Goal: Obtain resource: Download file/media

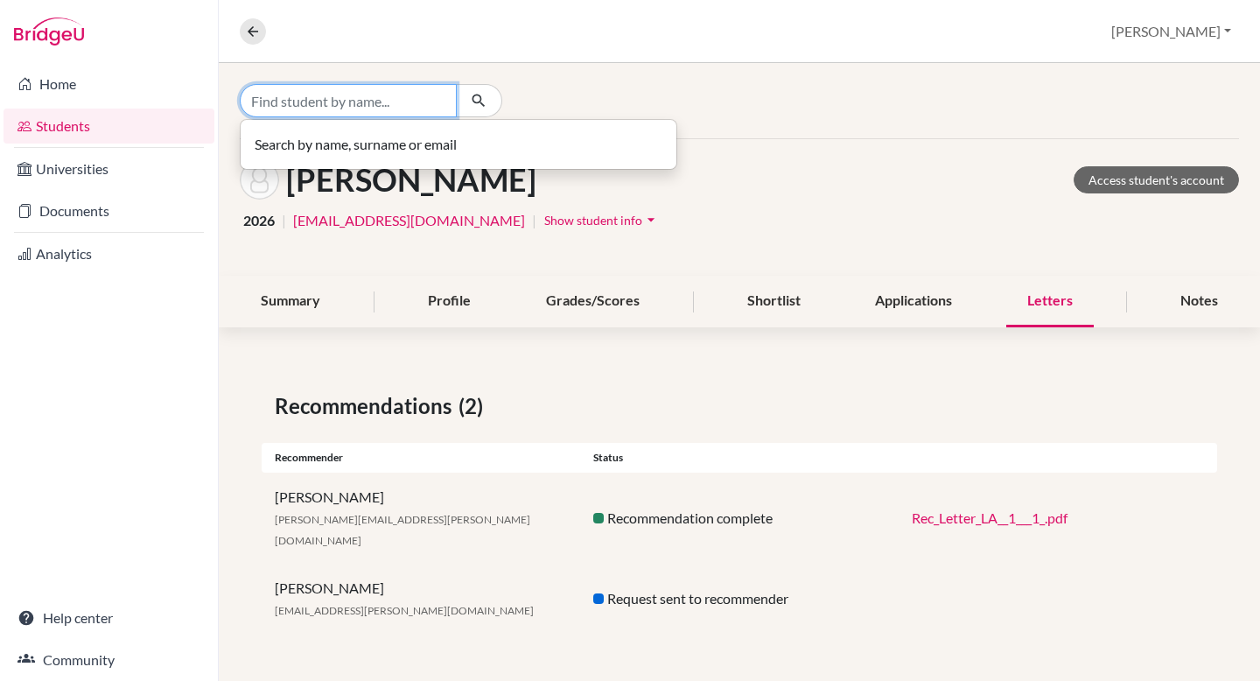
click at [399, 101] on input "Find student by name..." at bounding box center [348, 100] width 217 height 33
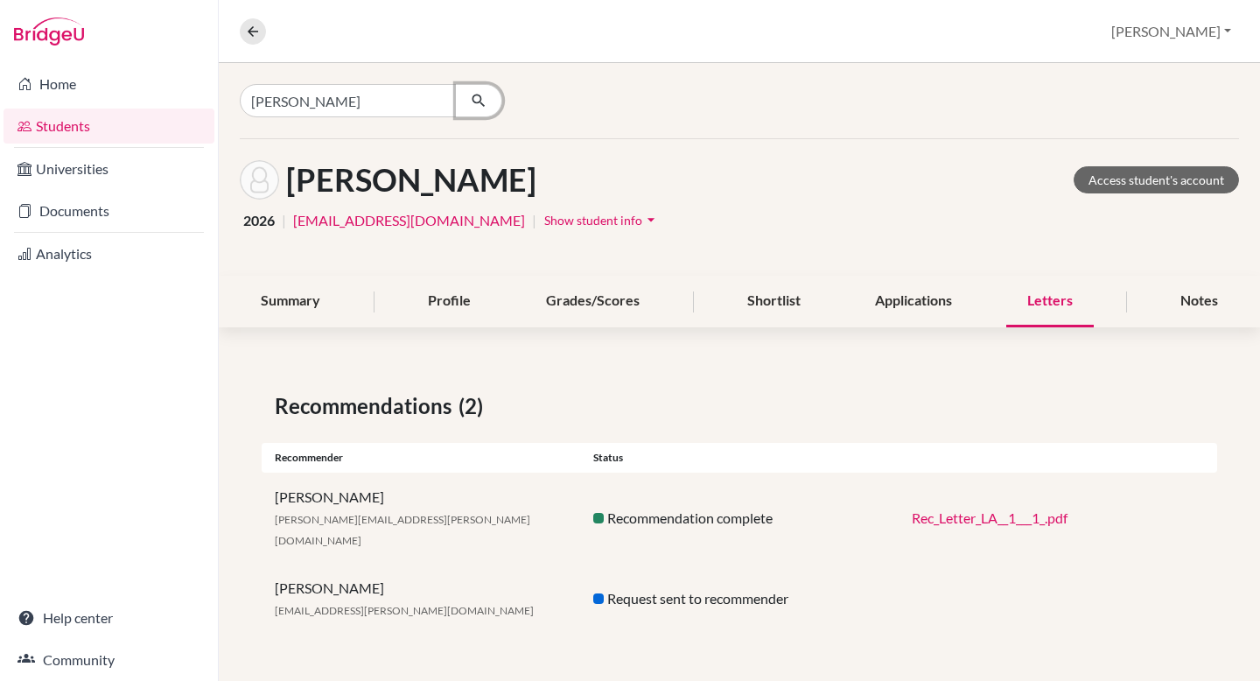
click at [477, 100] on icon "button" at bounding box center [478, 100] width 17 height 17
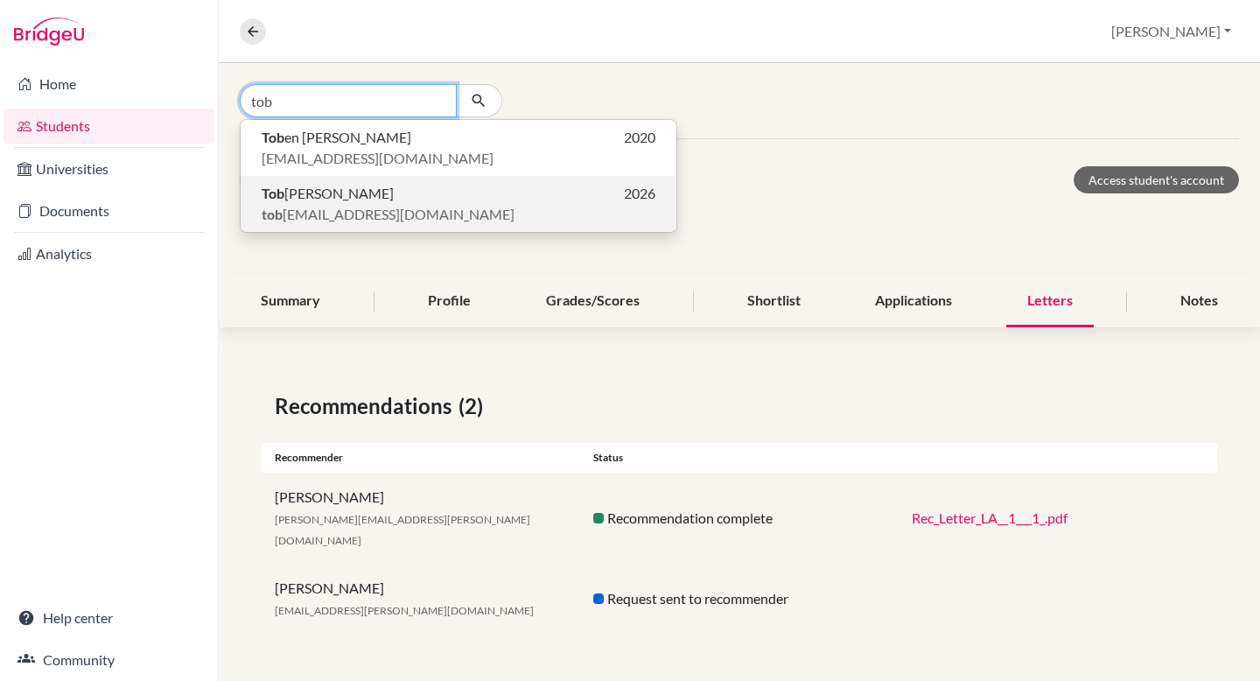
type input "tob"
click at [367, 208] on span "tob [EMAIL_ADDRESS][DOMAIN_NAME]" at bounding box center [388, 214] width 253 height 21
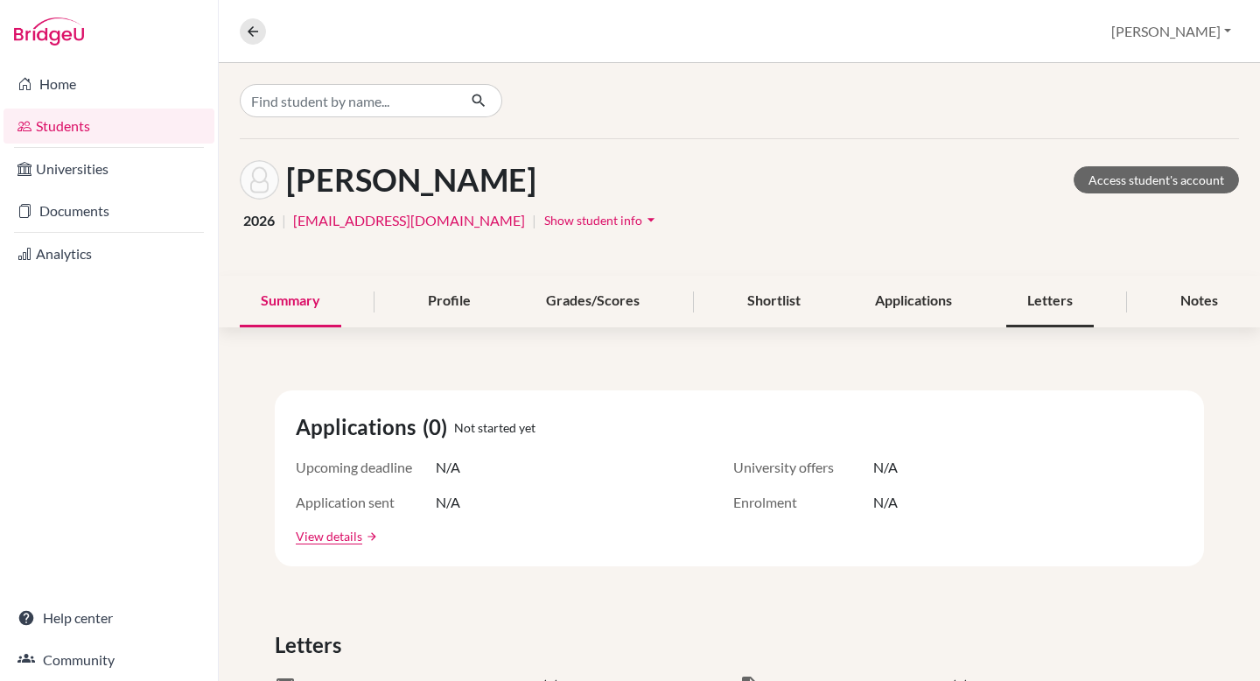
click at [1046, 295] on div "Letters" at bounding box center [1049, 302] width 87 height 52
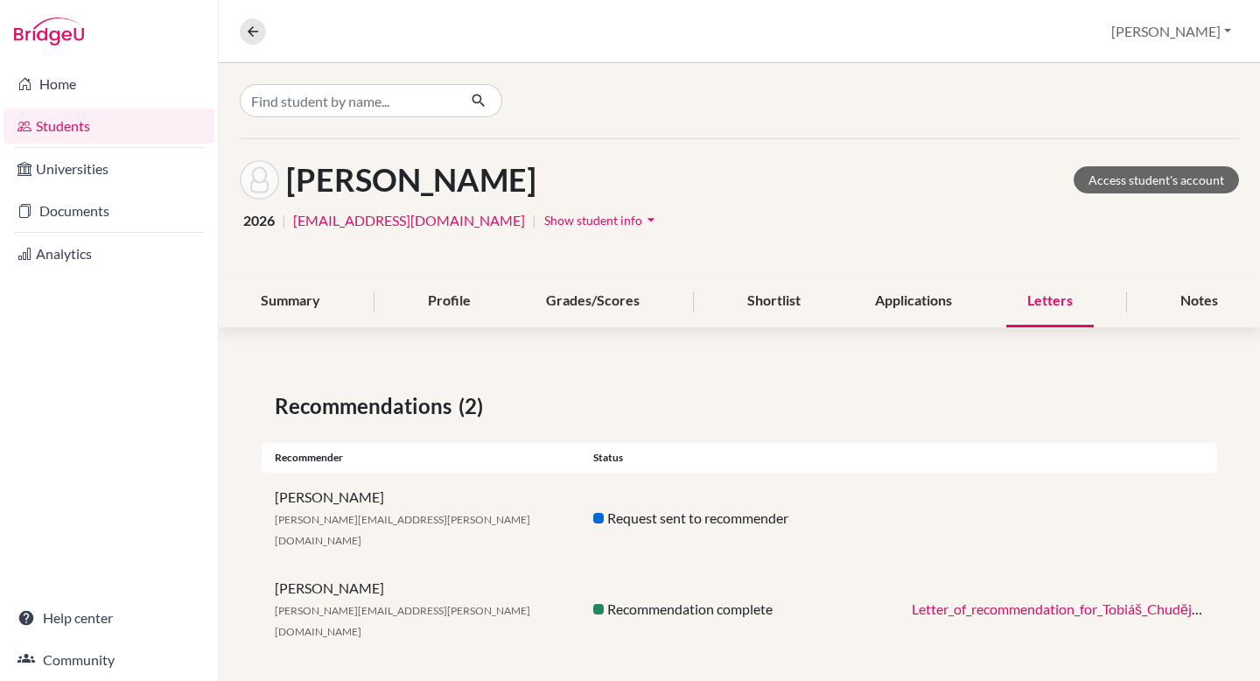
click at [979, 600] on link "Letter_of_recommendation_for_Tobiáš_Chuděj.pdf" at bounding box center [1063, 608] width 303 height 17
click at [318, 108] on input "Find student by name..." at bounding box center [348, 100] width 217 height 33
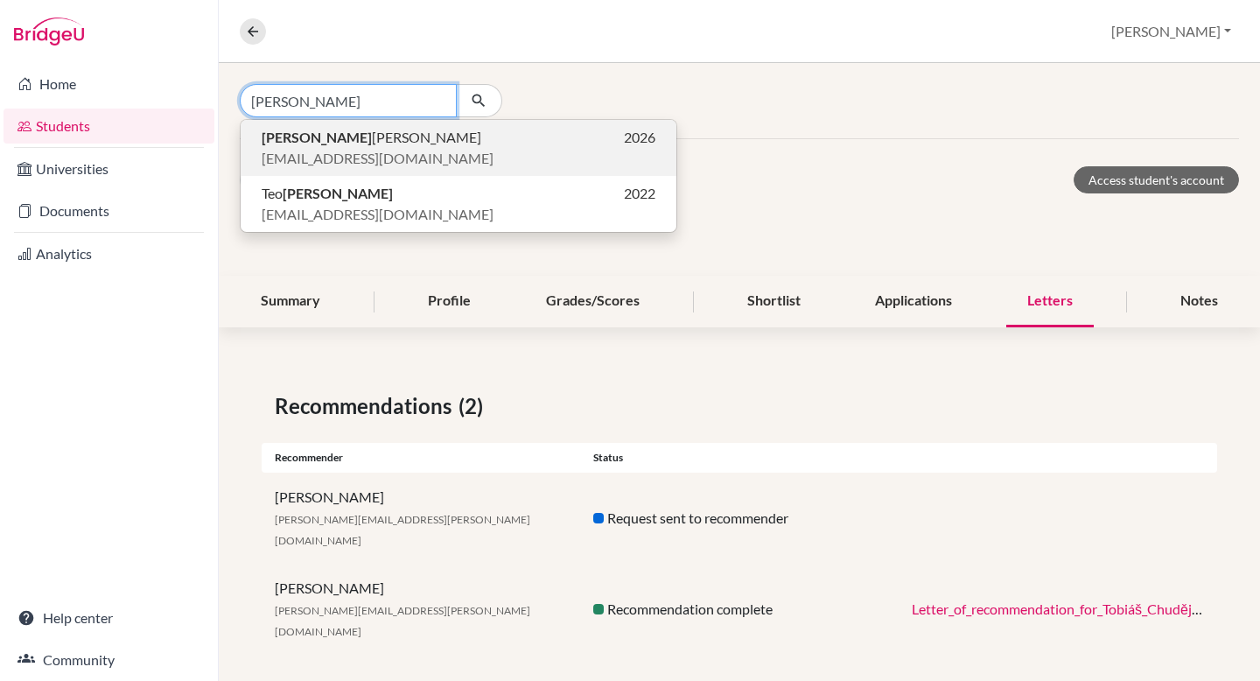
type input "[PERSON_NAME]"
click at [361, 156] on span "[EMAIL_ADDRESS][DOMAIN_NAME]" at bounding box center [378, 158] width 232 height 21
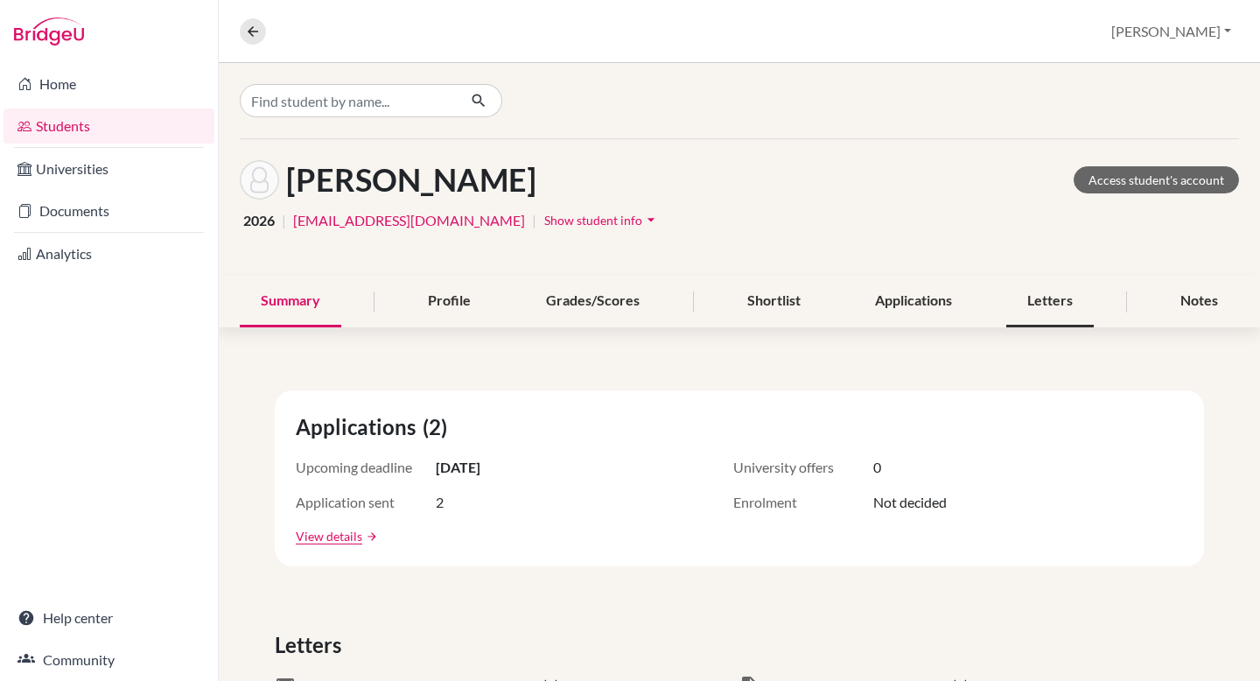
click at [1058, 295] on div "Letters" at bounding box center [1049, 302] width 87 height 52
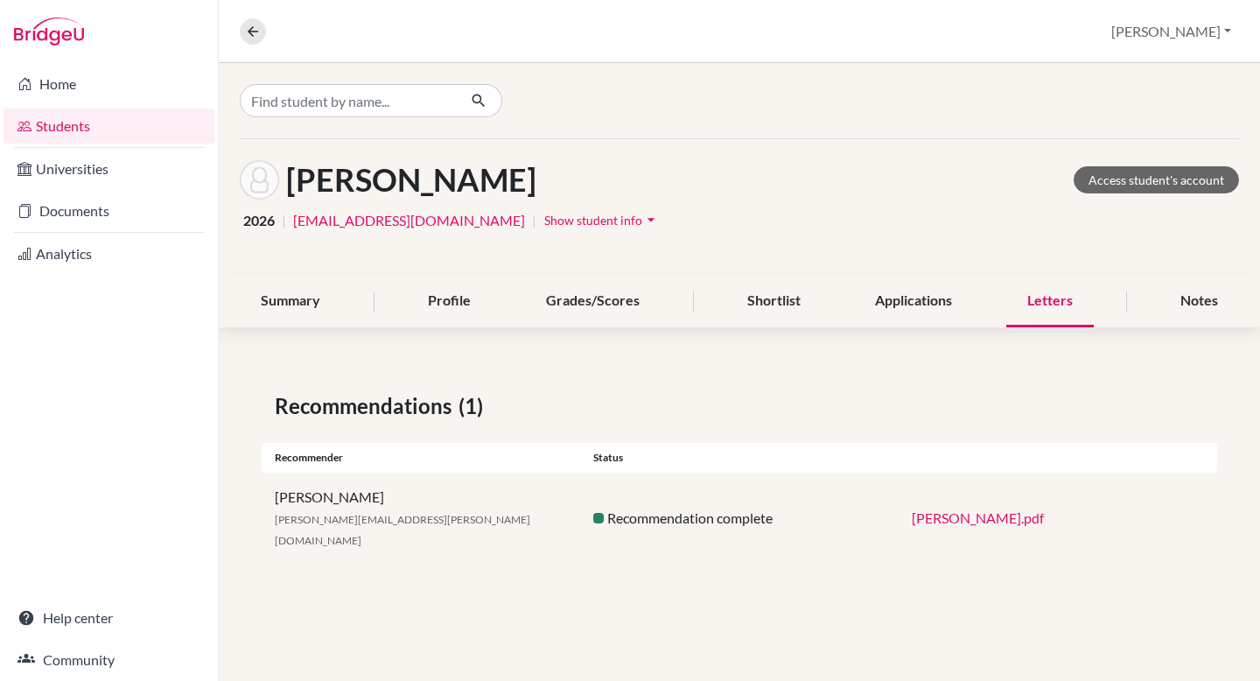
click at [1007, 510] on link "[PERSON_NAME].pdf" at bounding box center [978, 517] width 132 height 17
click at [371, 105] on input "Find student by name..." at bounding box center [348, 100] width 217 height 33
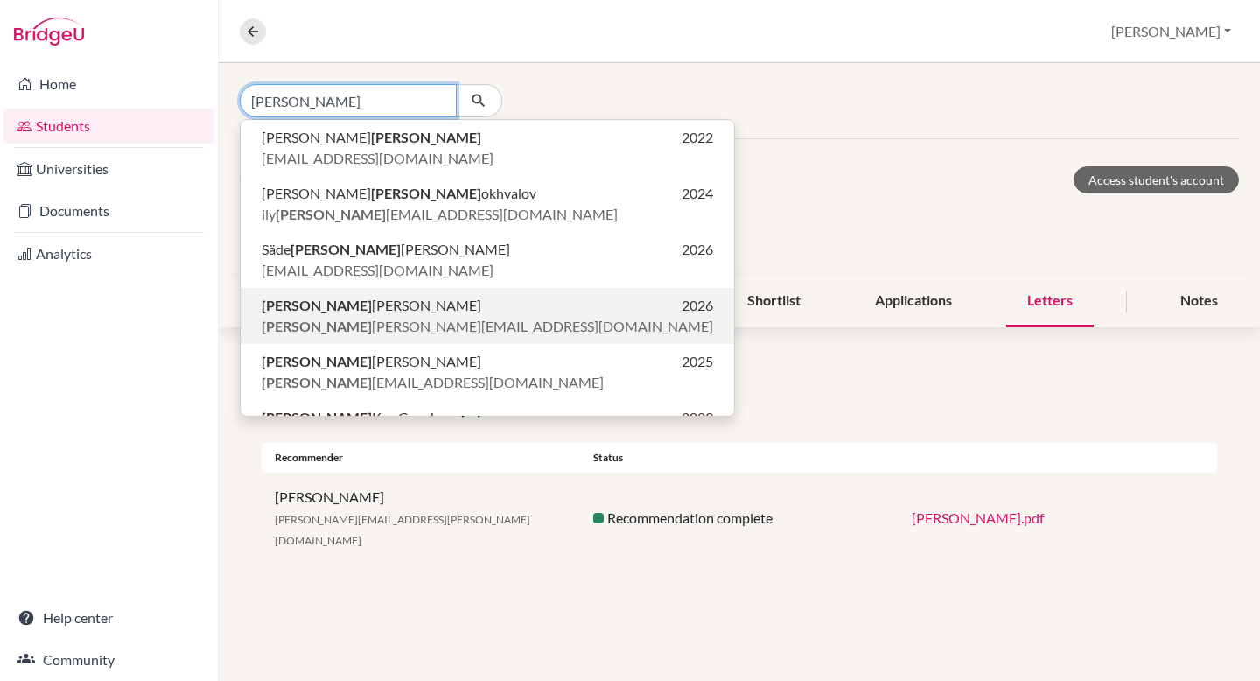
type input "[PERSON_NAME]"
click at [368, 320] on p "sam [EMAIL_ADDRESS][DOMAIN_NAME]" at bounding box center [487, 326] width 451 height 21
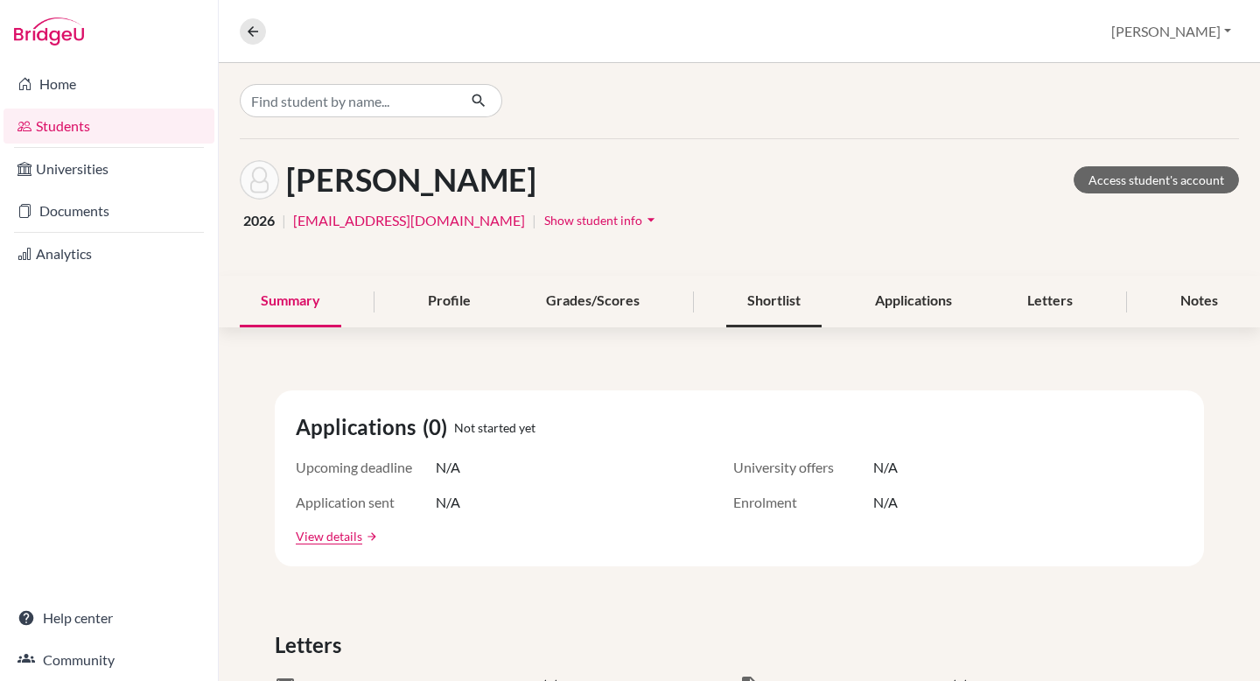
click at [798, 298] on div "Shortlist" at bounding box center [773, 302] width 95 height 52
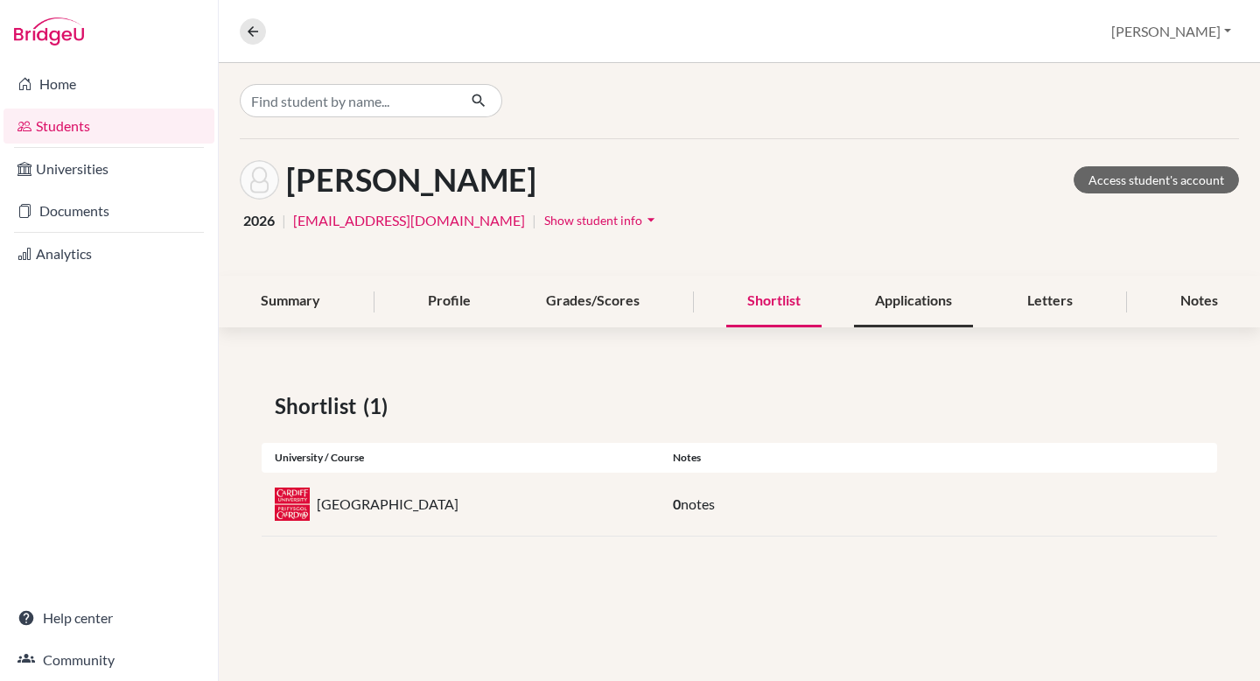
click at [883, 311] on div "Applications" at bounding box center [913, 302] width 119 height 52
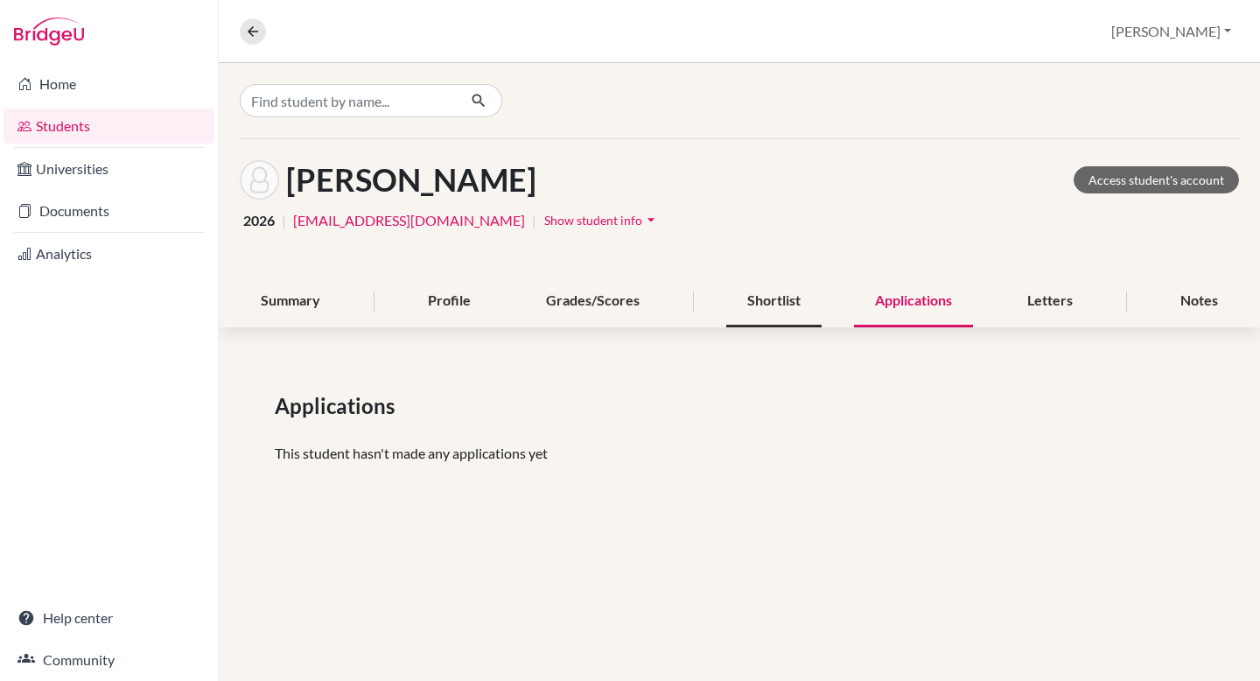
click at [769, 310] on div "Shortlist" at bounding box center [773, 302] width 95 height 52
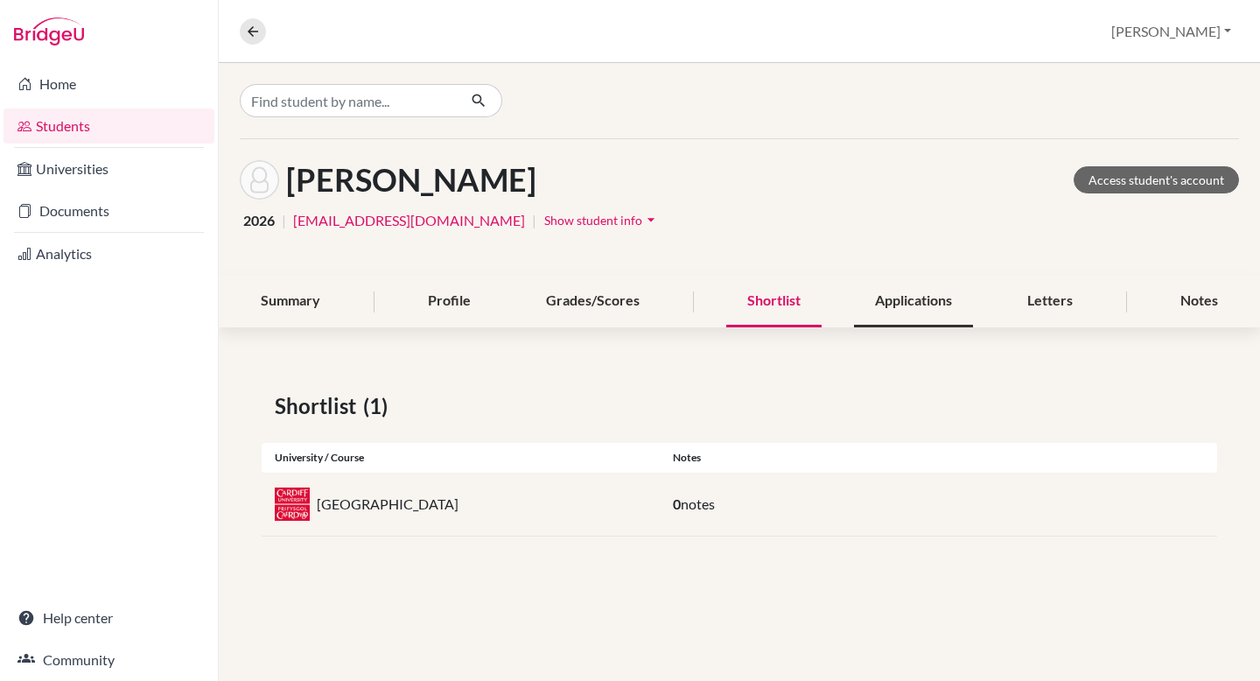
click at [906, 292] on div "Applications" at bounding box center [913, 302] width 119 height 52
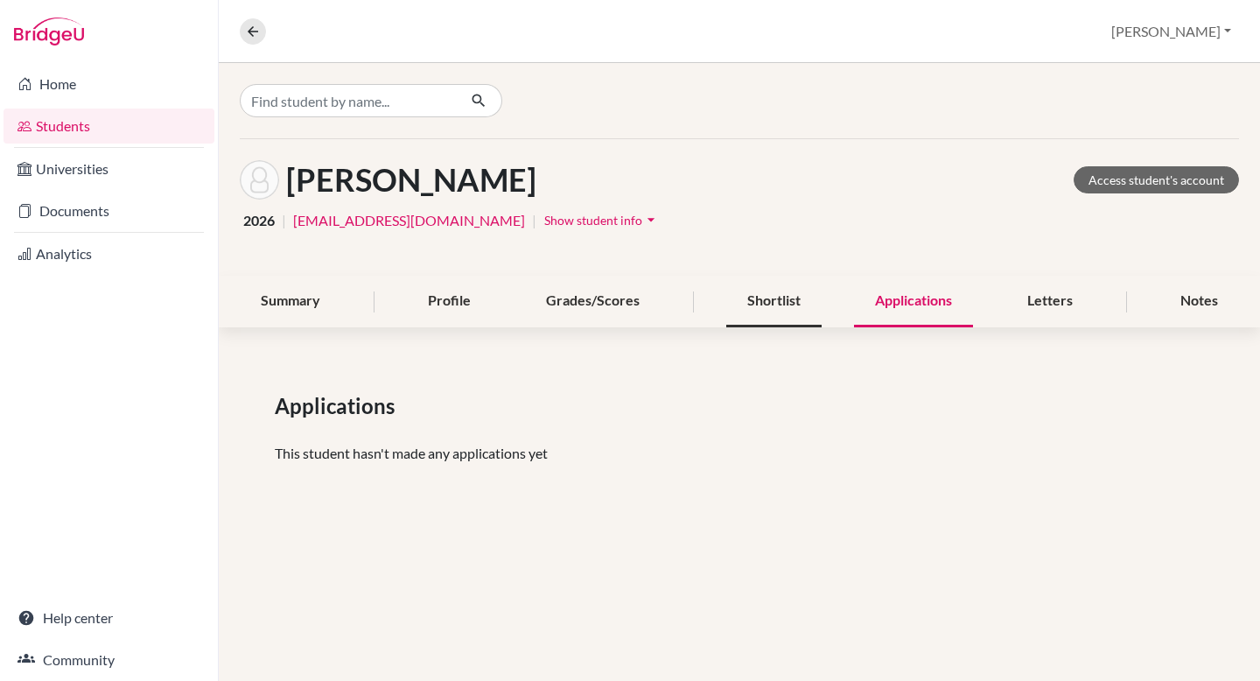
click at [773, 301] on div "Shortlist" at bounding box center [773, 302] width 95 height 52
